Goal: Task Accomplishment & Management: Complete application form

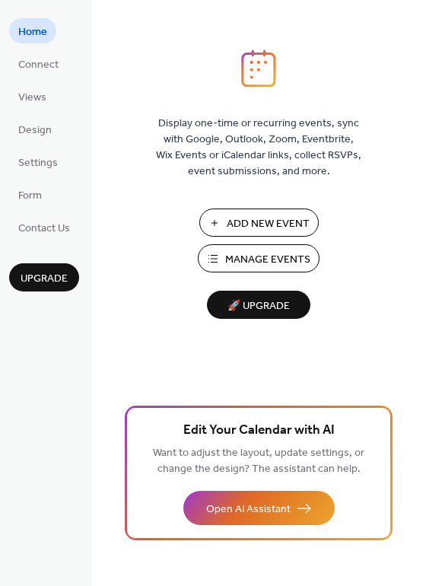
click at [299, 224] on span "Add New Event" at bounding box center [268, 224] width 83 height 16
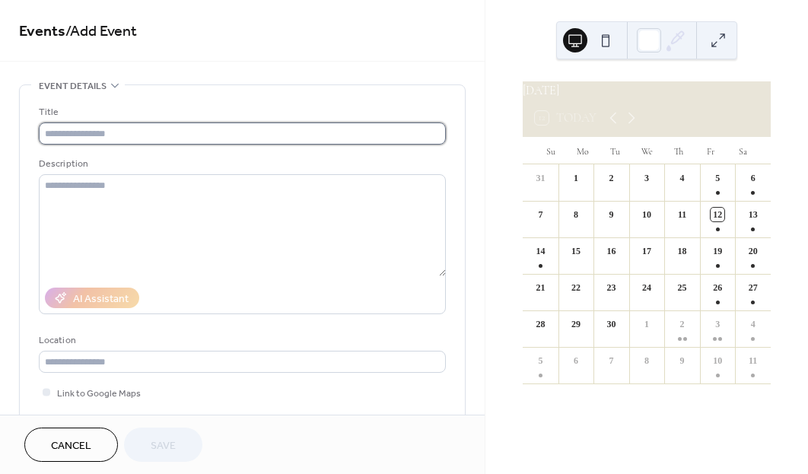
click at [86, 138] on input "text" at bounding box center [242, 133] width 407 height 22
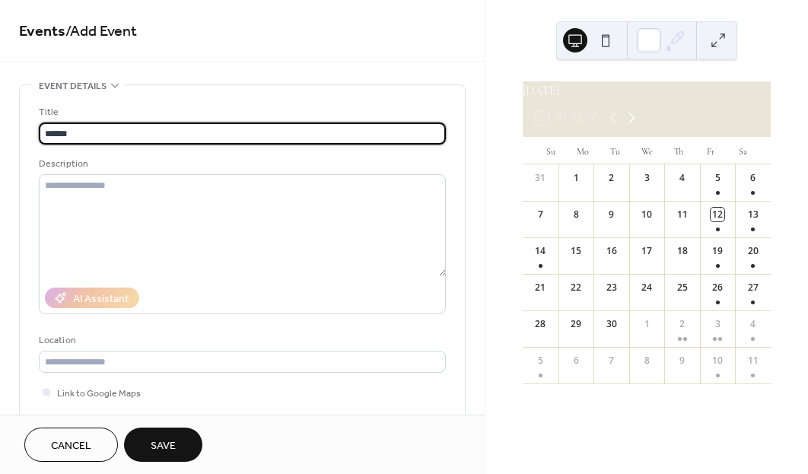
type input "******"
click at [630, 127] on icon at bounding box center [631, 118] width 18 height 18
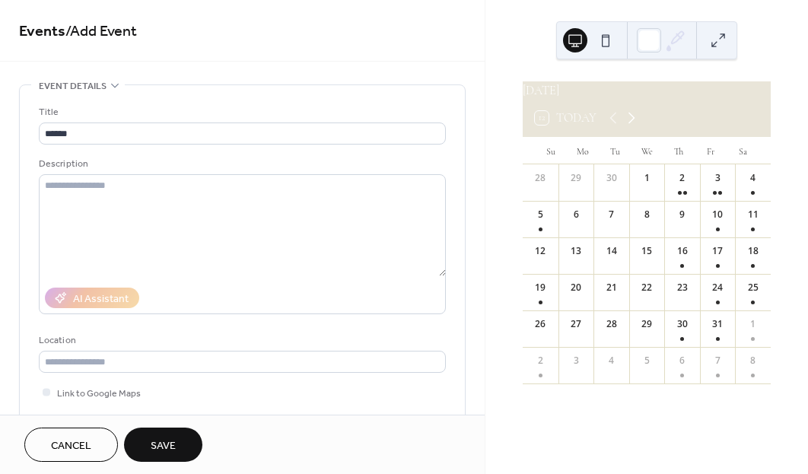
click at [631, 124] on icon at bounding box center [631, 118] width 7 height 11
click at [628, 127] on icon at bounding box center [631, 118] width 18 height 18
click at [628, 125] on icon at bounding box center [631, 118] width 18 height 18
click at [627, 125] on icon at bounding box center [631, 118] width 18 height 18
click at [626, 125] on icon at bounding box center [631, 118] width 18 height 18
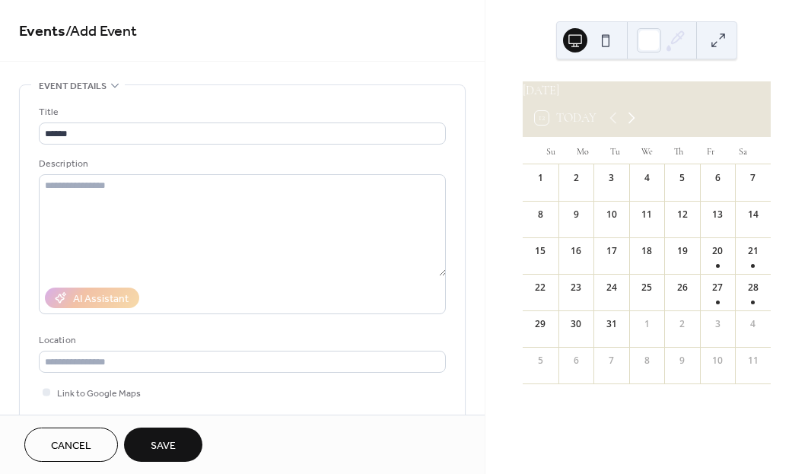
click at [627, 125] on icon at bounding box center [631, 118] width 18 height 18
click at [628, 125] on icon at bounding box center [631, 118] width 18 height 18
click at [630, 127] on icon at bounding box center [631, 118] width 18 height 18
click at [624, 127] on icon at bounding box center [631, 118] width 18 height 18
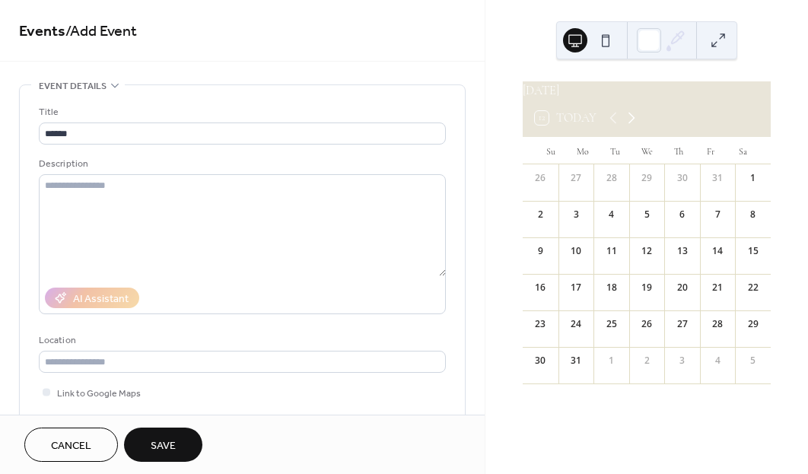
click at [630, 125] on icon at bounding box center [631, 118] width 18 height 18
click at [627, 127] on icon at bounding box center [631, 118] width 18 height 18
click at [624, 127] on icon at bounding box center [631, 118] width 18 height 18
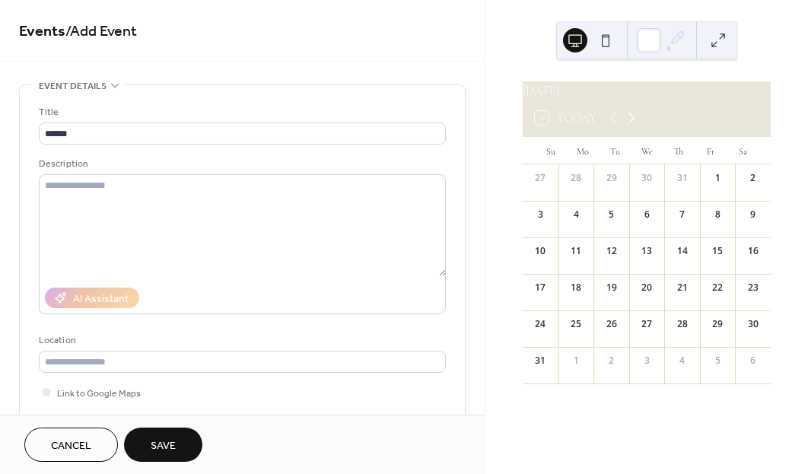
click at [624, 127] on icon at bounding box center [631, 118] width 18 height 18
click at [627, 126] on icon at bounding box center [631, 118] width 18 height 18
click at [626, 127] on icon at bounding box center [631, 118] width 18 height 18
click at [710, 297] on div "23" at bounding box center [718, 285] width 36 height 23
click at [716, 306] on div at bounding box center [718, 302] width 4 height 11
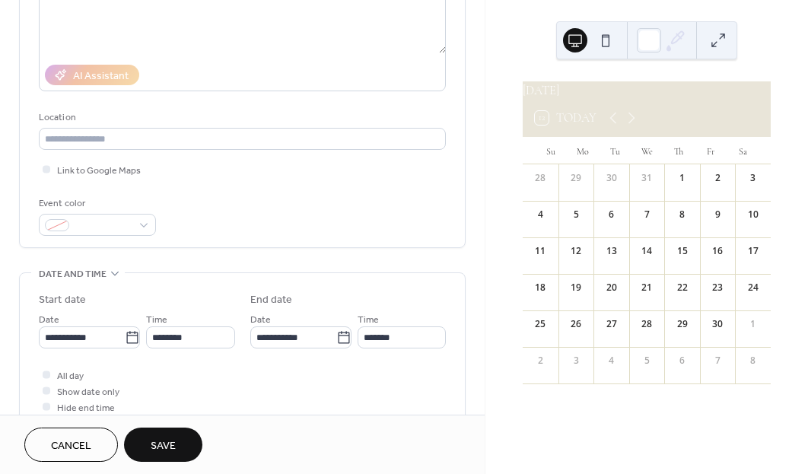
scroll to position [253, 0]
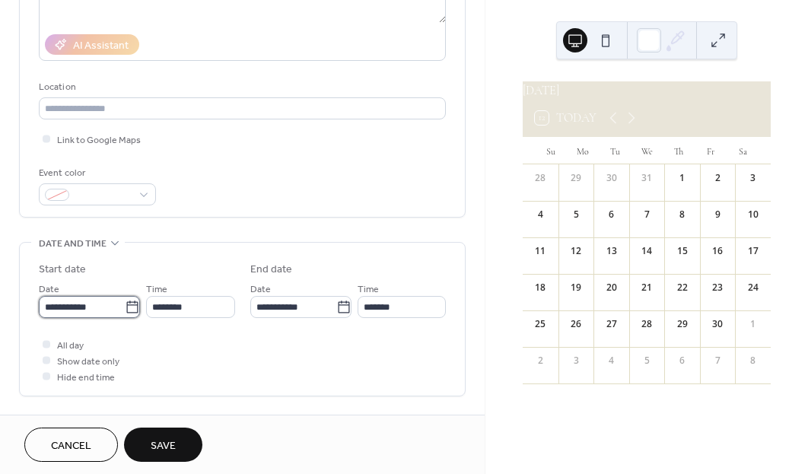
click at [112, 315] on input "**********" at bounding box center [82, 307] width 86 height 22
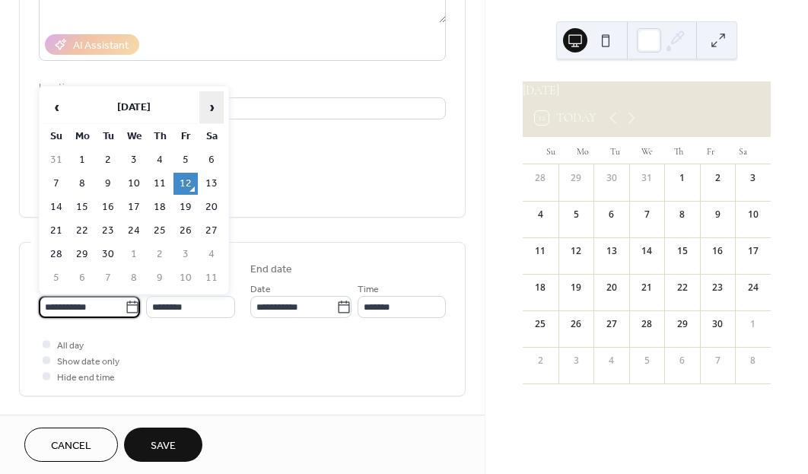
click at [205, 104] on span "›" at bounding box center [211, 107] width 23 height 30
click at [210, 106] on span "›" at bounding box center [211, 107] width 23 height 30
click at [212, 105] on span "›" at bounding box center [211, 107] width 23 height 30
click at [211, 103] on span "›" at bounding box center [211, 107] width 23 height 30
click at [213, 106] on span "›" at bounding box center [211, 107] width 23 height 30
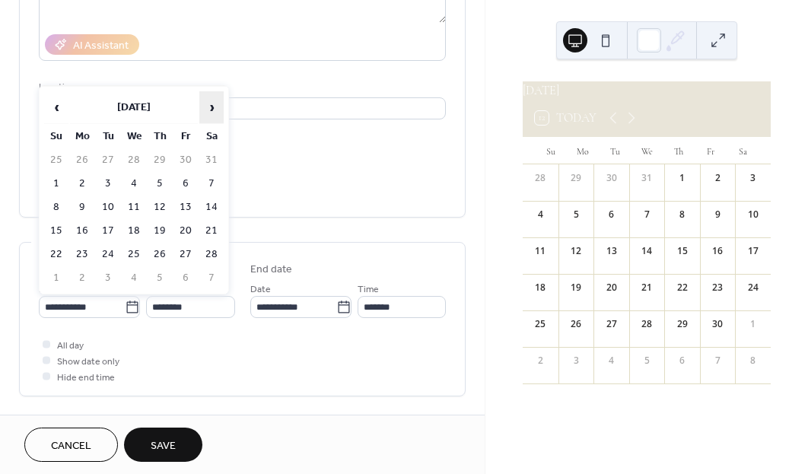
click at [214, 110] on span "›" at bounding box center [211, 107] width 23 height 30
click at [210, 114] on span "›" at bounding box center [211, 107] width 23 height 30
click at [211, 113] on span "›" at bounding box center [211, 107] width 23 height 30
click at [210, 113] on span "›" at bounding box center [211, 107] width 23 height 30
click at [210, 110] on span "›" at bounding box center [211, 107] width 23 height 30
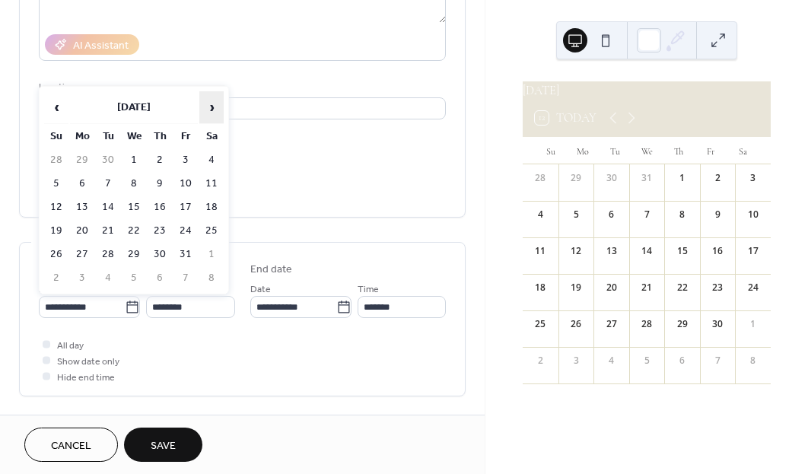
click at [210, 106] on span "›" at bounding box center [211, 107] width 23 height 30
click at [208, 106] on span "›" at bounding box center [211, 107] width 23 height 30
click at [206, 103] on span "›" at bounding box center [211, 107] width 23 height 30
click at [208, 110] on span "›" at bounding box center [211, 107] width 23 height 30
click at [208, 103] on span "›" at bounding box center [211, 107] width 23 height 30
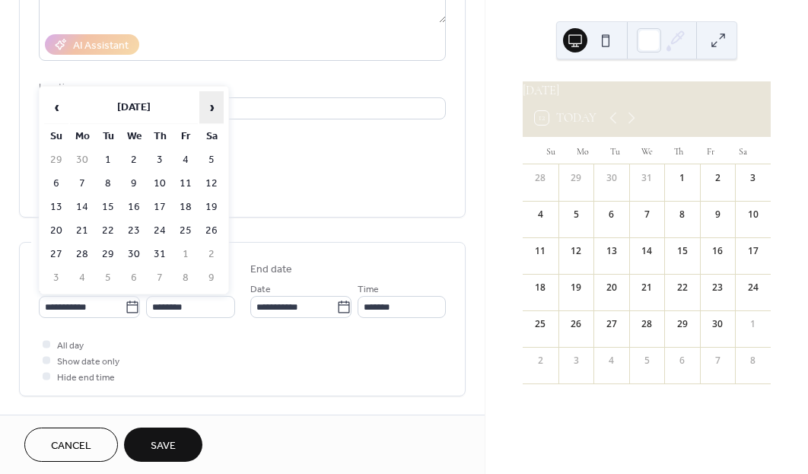
click at [207, 107] on span "›" at bounding box center [211, 107] width 23 height 30
click at [206, 106] on span "›" at bounding box center [211, 107] width 23 height 30
click at [205, 103] on span "›" at bounding box center [211, 107] width 23 height 30
click at [186, 239] on td "23" at bounding box center [185, 231] width 24 height 22
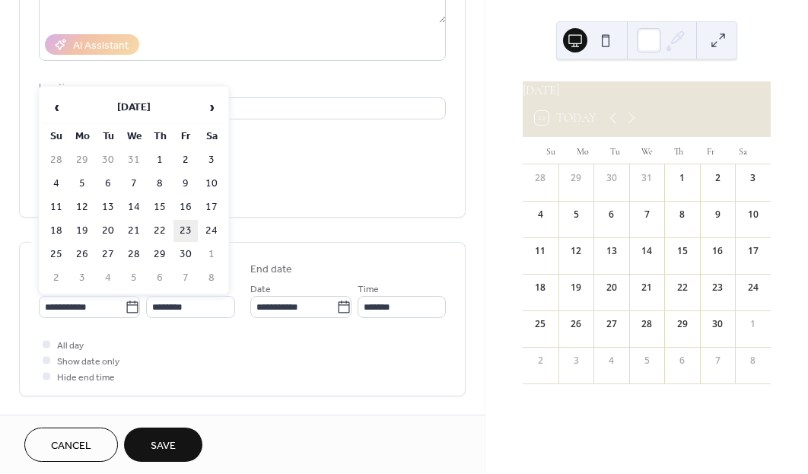
type input "**********"
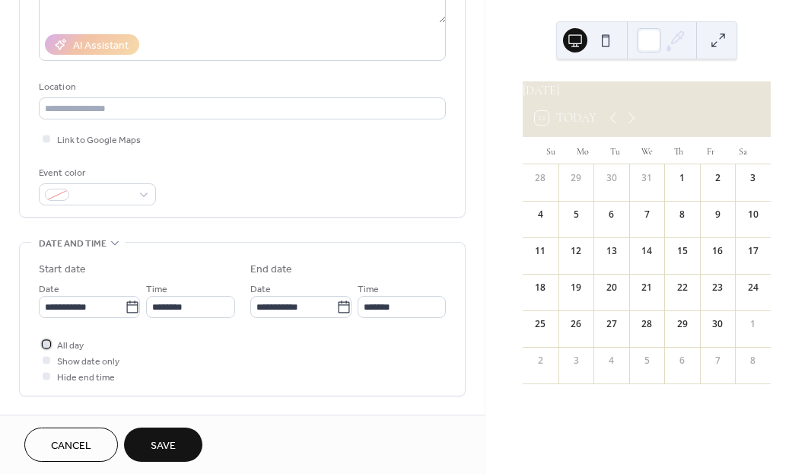
click at [81, 346] on span "All day" at bounding box center [70, 346] width 27 height 16
click at [331, 314] on input "**********" at bounding box center [293, 307] width 86 height 22
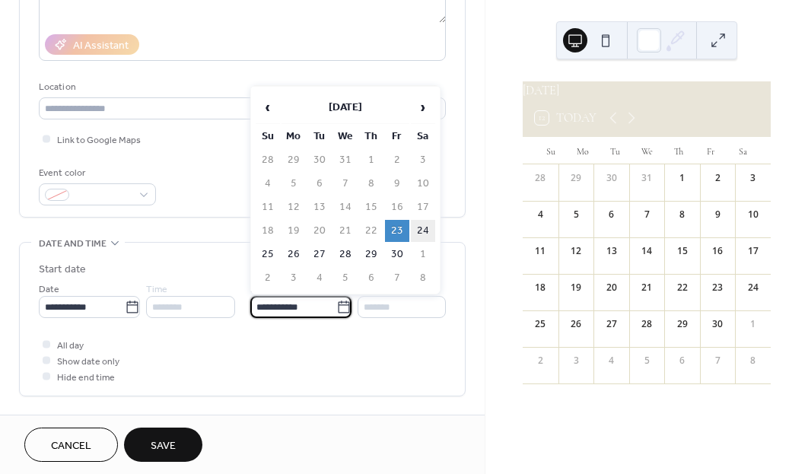
click at [424, 238] on td "24" at bounding box center [423, 231] width 24 height 22
type input "**********"
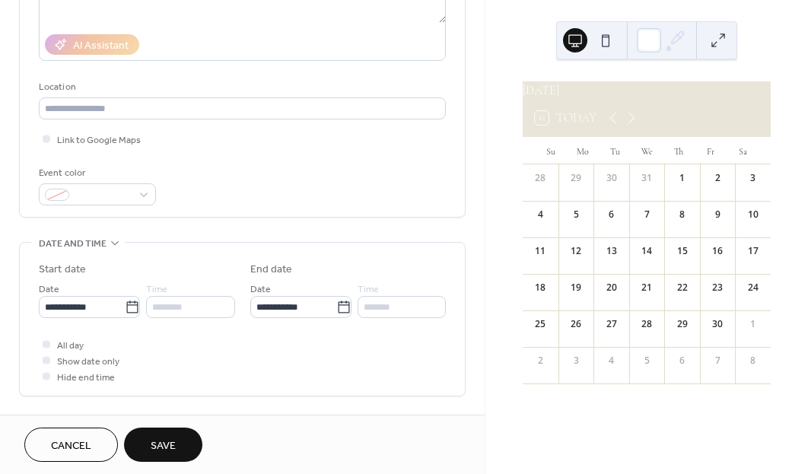
scroll to position [291, 0]
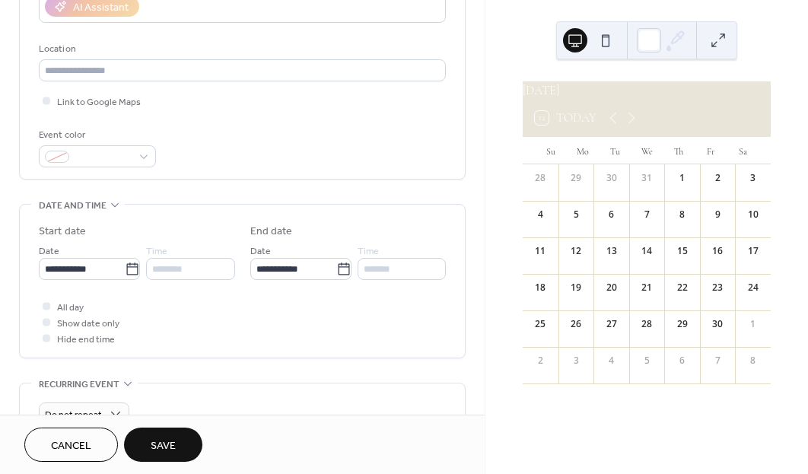
click at [175, 438] on span "Save" at bounding box center [163, 446] width 25 height 16
